Goal: Check status: Check status

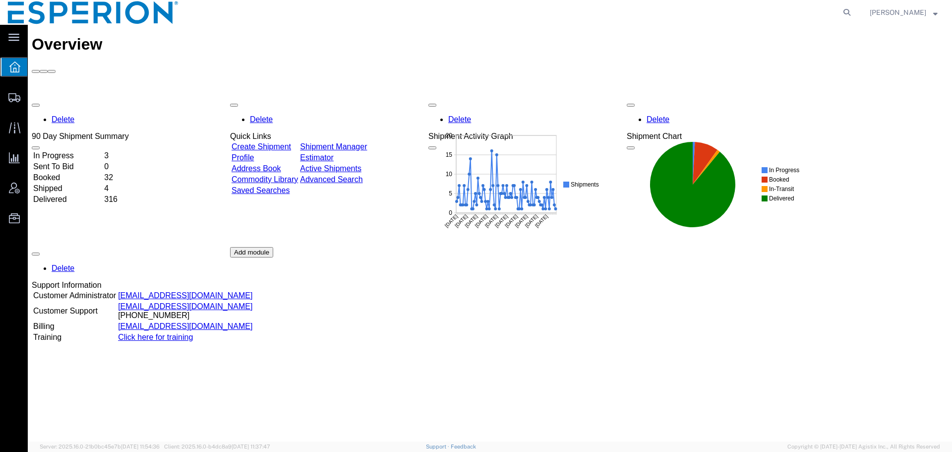
click at [848, 11] on agx-global-search at bounding box center [696, 12] width 317 height 25
click at [854, 13] on icon at bounding box center [847, 12] width 14 height 14
paste input "55801169"
type input "55801169"
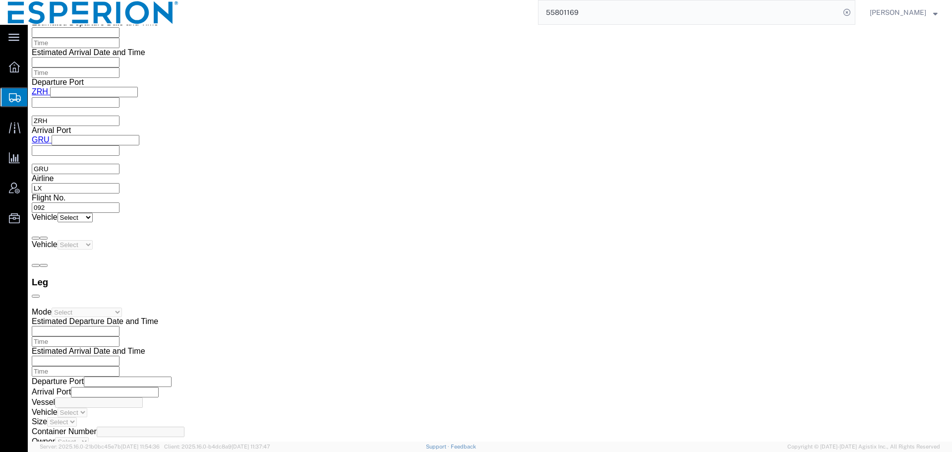
scroll to position [1964, 0]
drag, startPoint x: 520, startPoint y: 323, endPoint x: 427, endPoint y: 212, distance: 144.7
click div "To navigate, press the arrow keys."
drag, startPoint x: 487, startPoint y: 294, endPoint x: 389, endPoint y: 270, distance: 100.6
click div "To navigate, press the arrow keys."
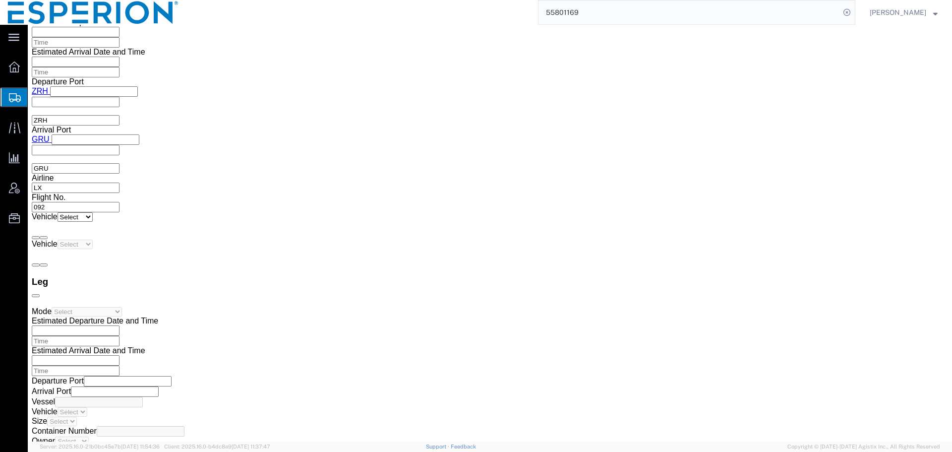
click img
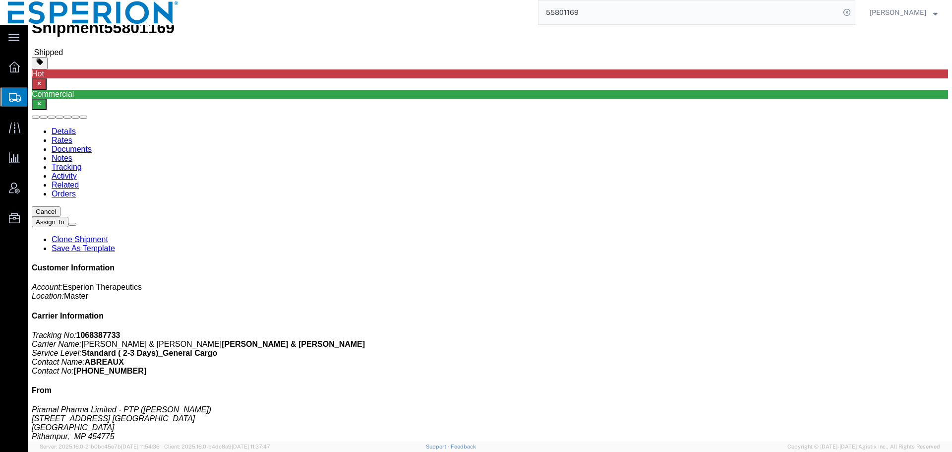
scroll to position [0, 0]
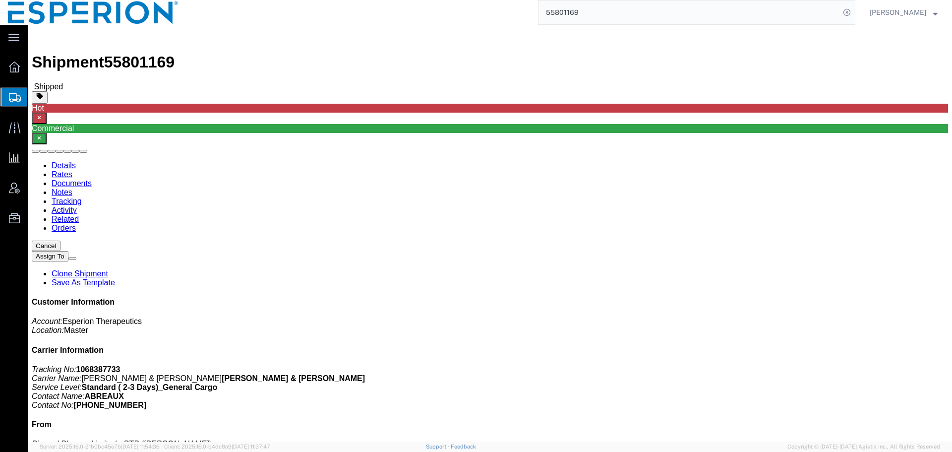
click link "Documents"
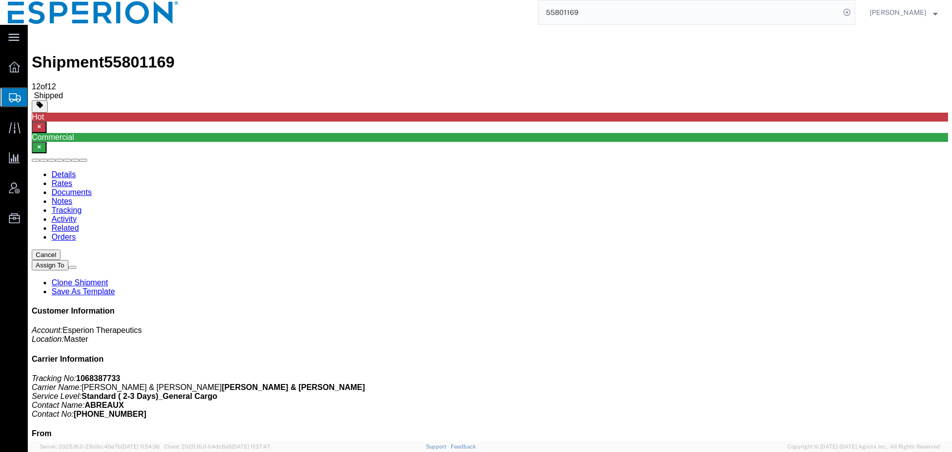
click at [82, 206] on link "Tracking" at bounding box center [67, 210] width 30 height 8
